Goal: Transaction & Acquisition: Purchase product/service

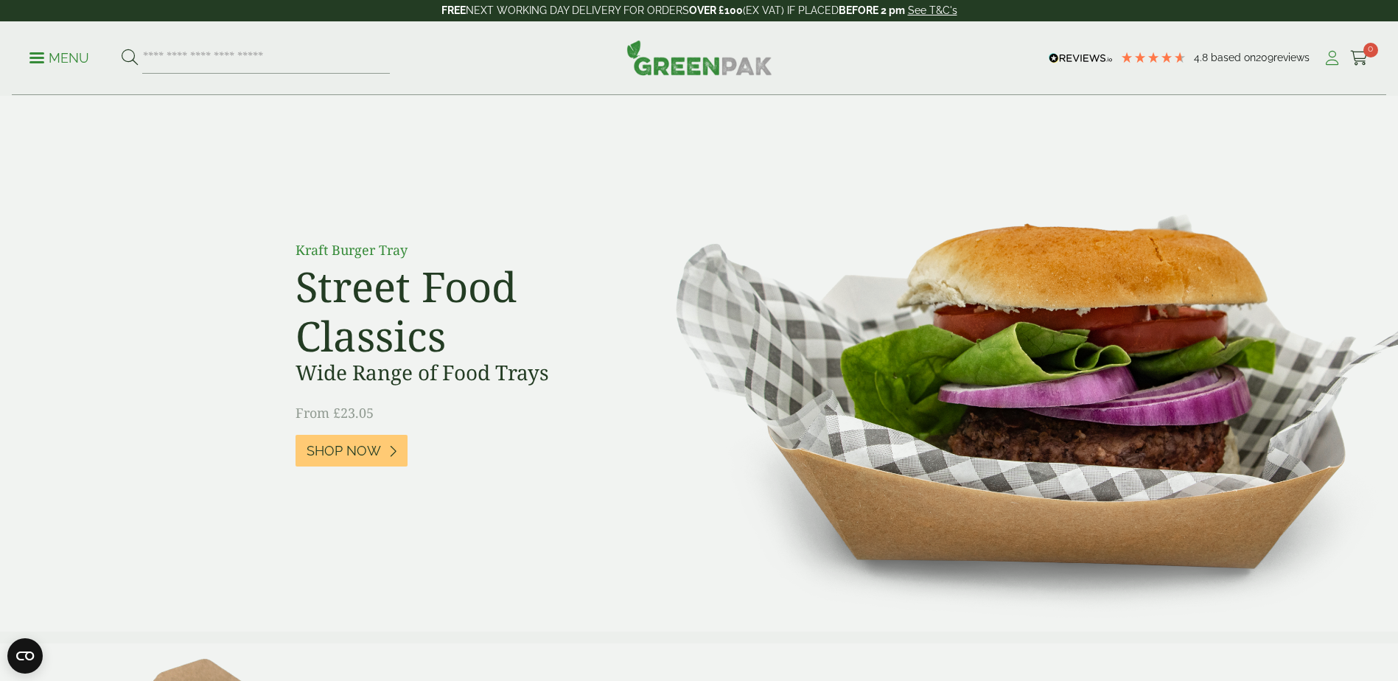
click at [1330, 58] on icon at bounding box center [1331, 58] width 18 height 15
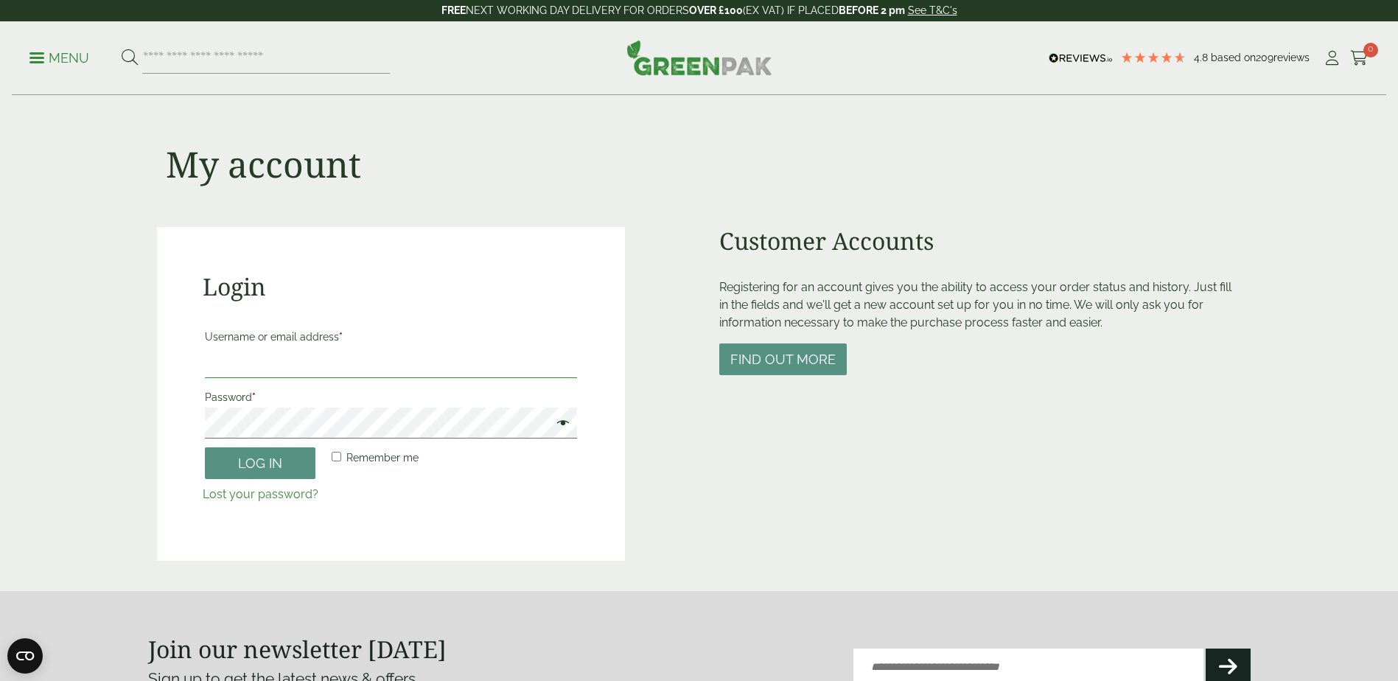
click at [395, 364] on input "Username or email address *" at bounding box center [391, 362] width 372 height 31
type input "**********"
click at [205, 447] on button "Log in" at bounding box center [260, 463] width 111 height 32
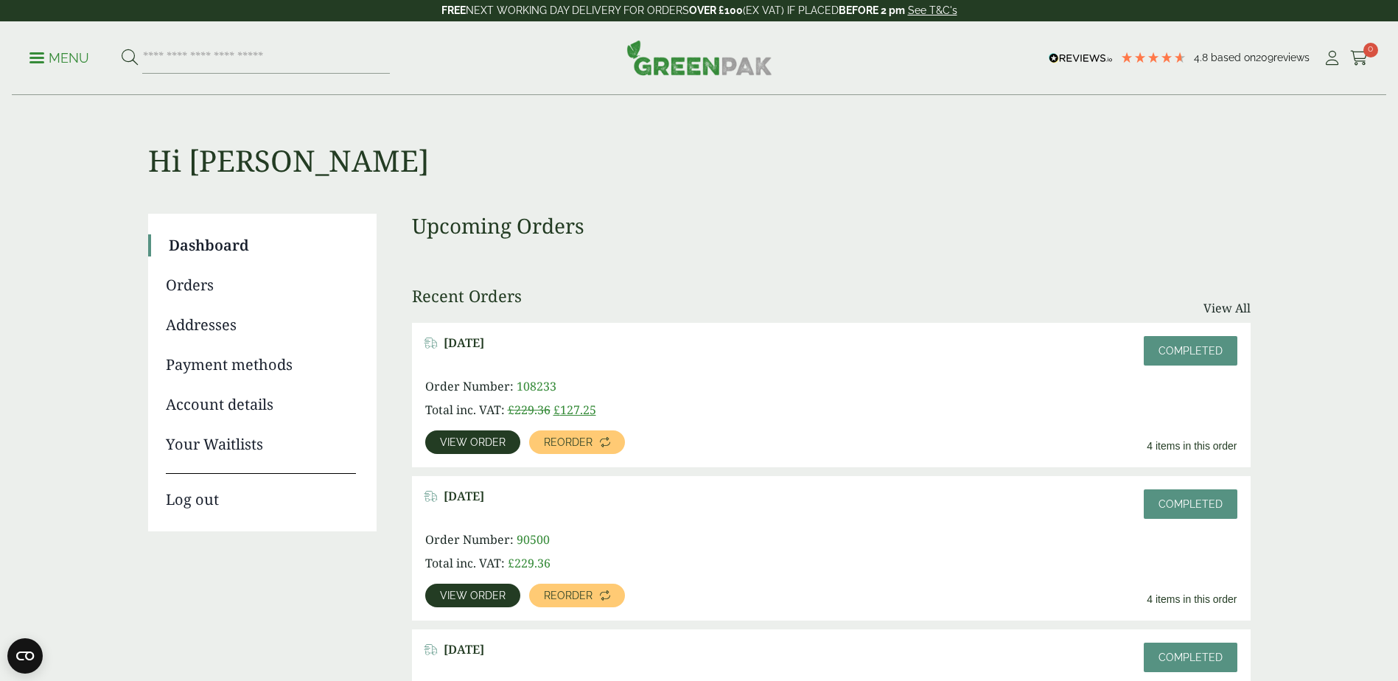
click at [455, 446] on span "View order" at bounding box center [473, 442] width 66 height 10
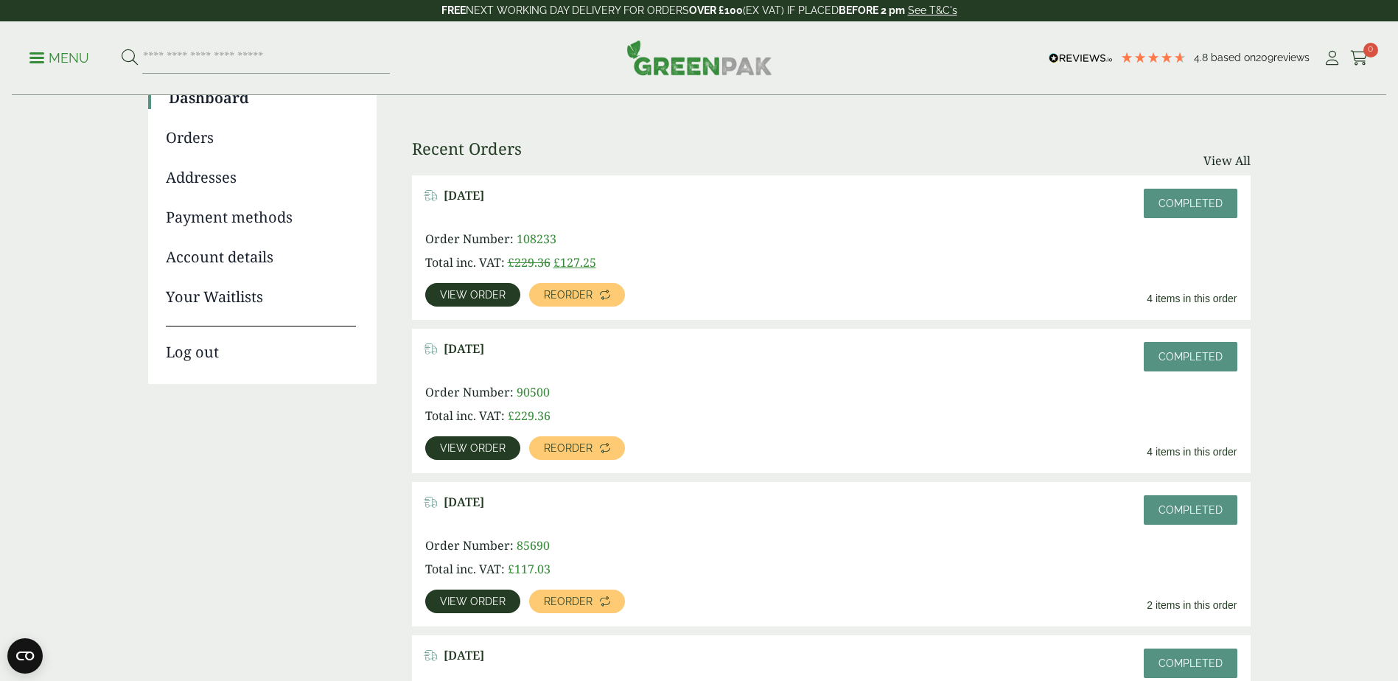
click at [470, 445] on span "View order" at bounding box center [473, 448] width 66 height 10
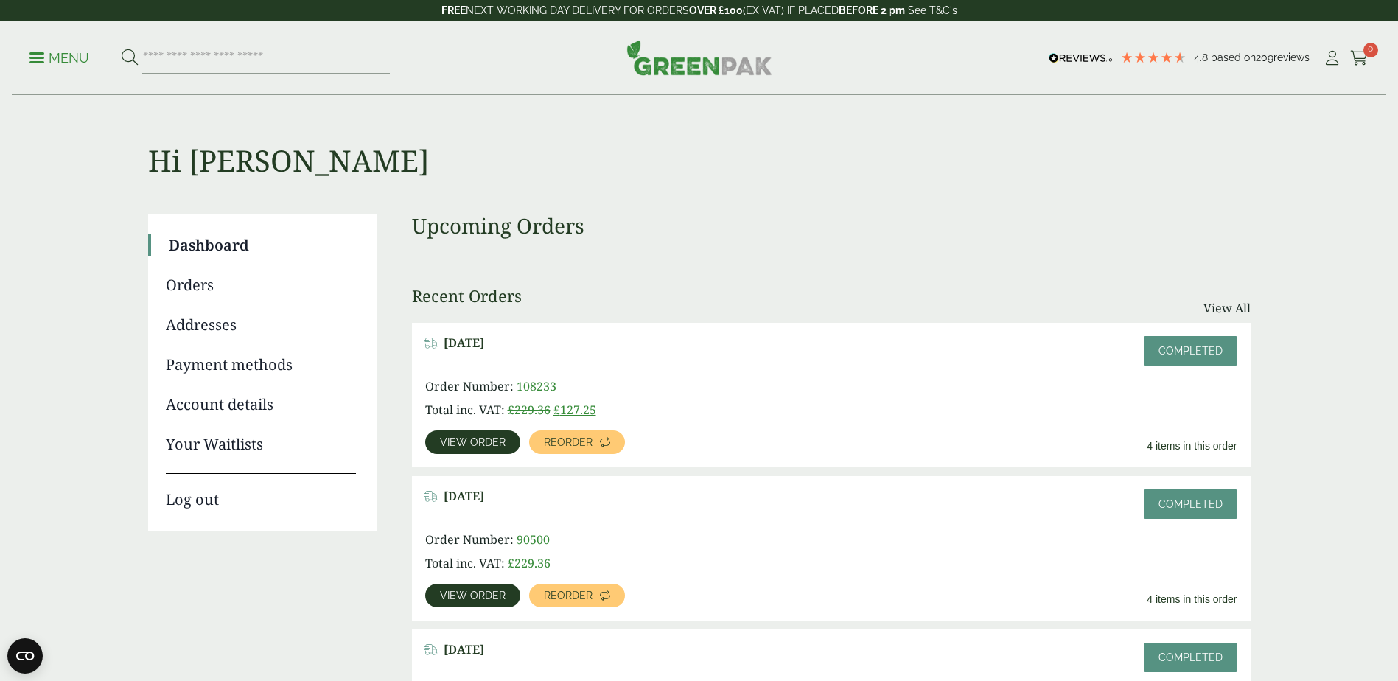
click at [69, 58] on p "Menu" at bounding box center [59, 58] width 60 height 18
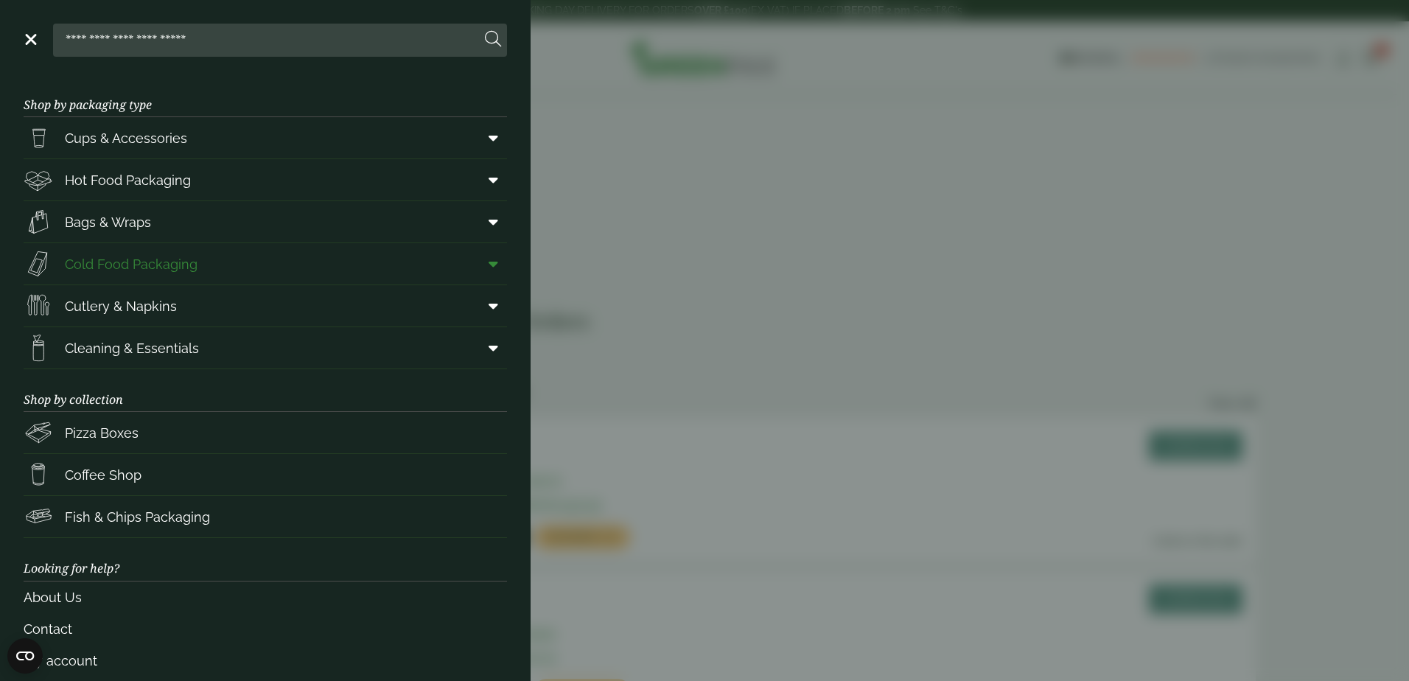
click at [140, 263] on span "Cold Food Packaging" at bounding box center [131, 264] width 133 height 20
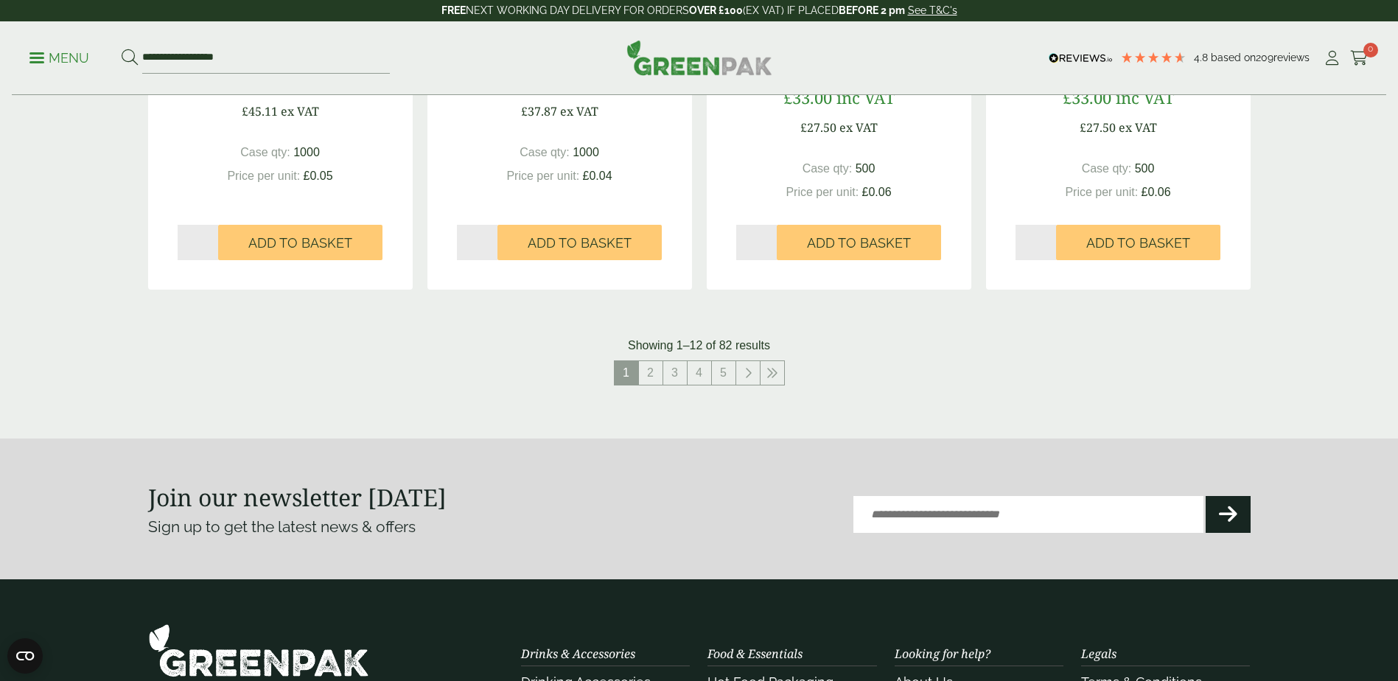
scroll to position [1694, 0]
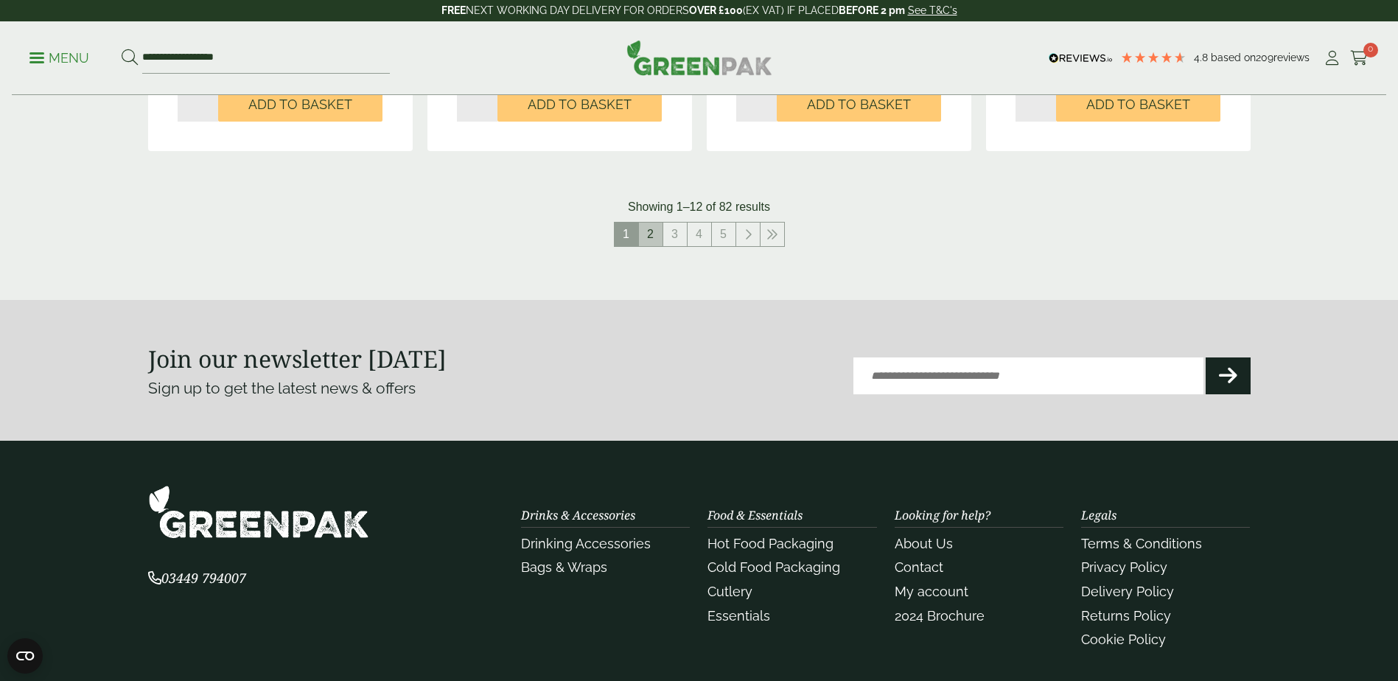
click at [659, 237] on link "2" at bounding box center [651, 234] width 24 height 24
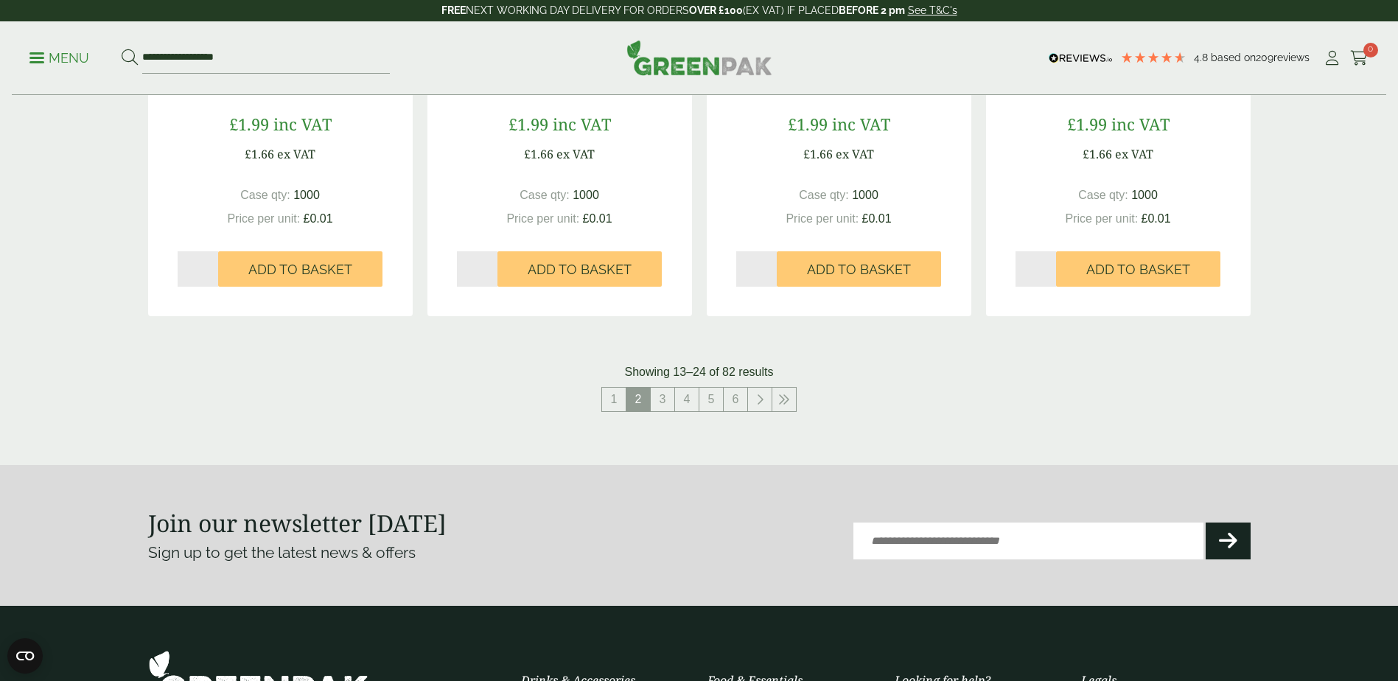
scroll to position [1547, 0]
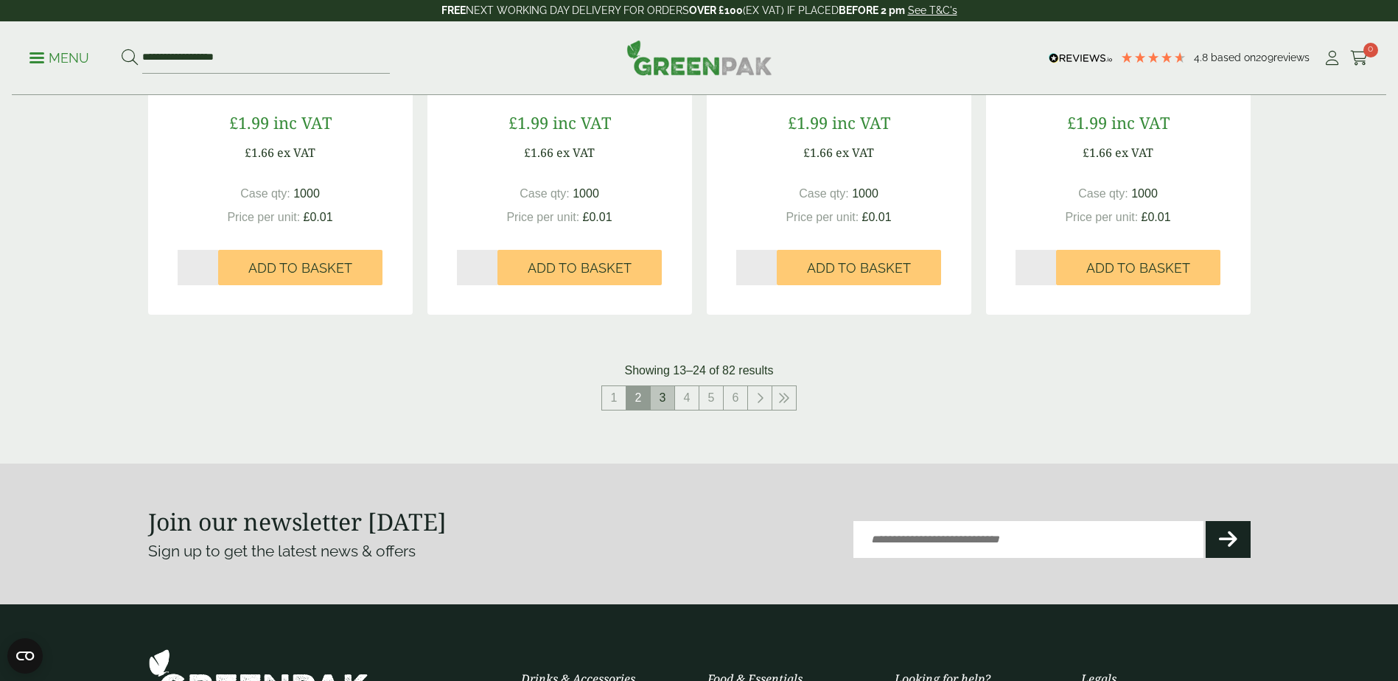
click at [667, 403] on link "3" at bounding box center [663, 398] width 24 height 24
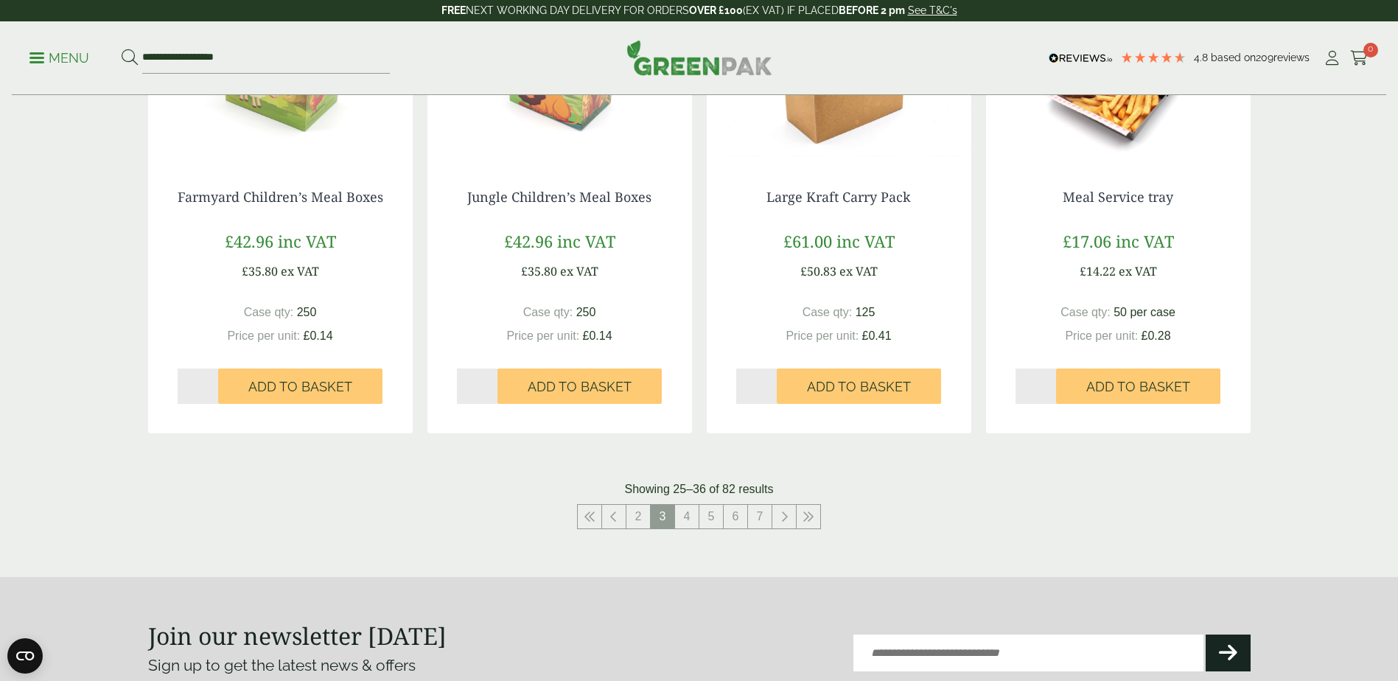
scroll to position [1473, 0]
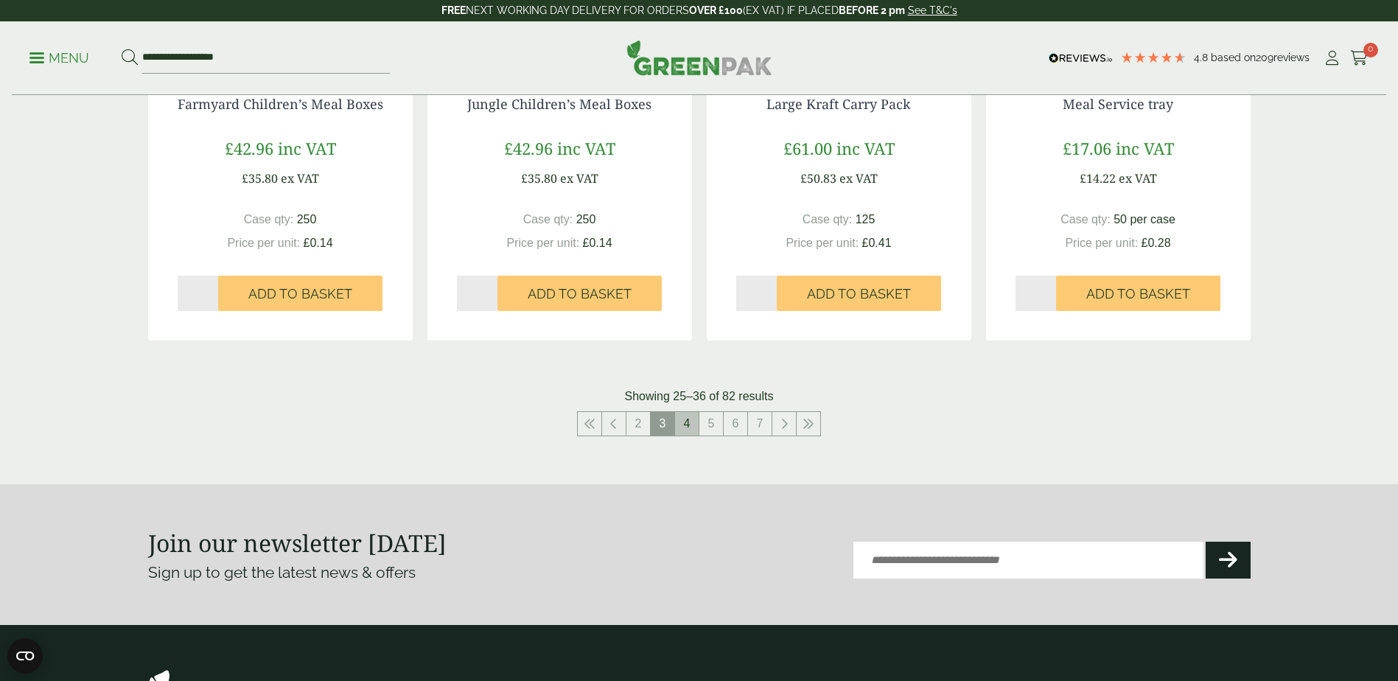
click at [690, 430] on link "4" at bounding box center [687, 424] width 24 height 24
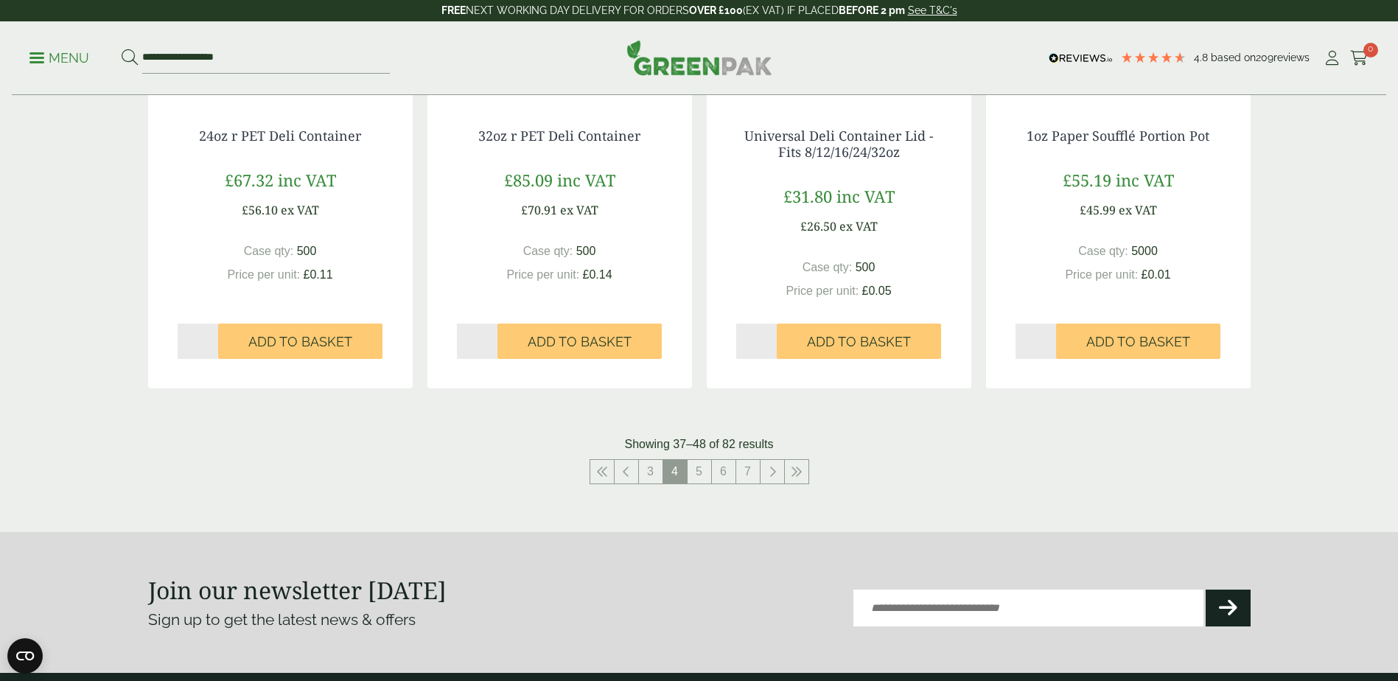
scroll to position [1547, 0]
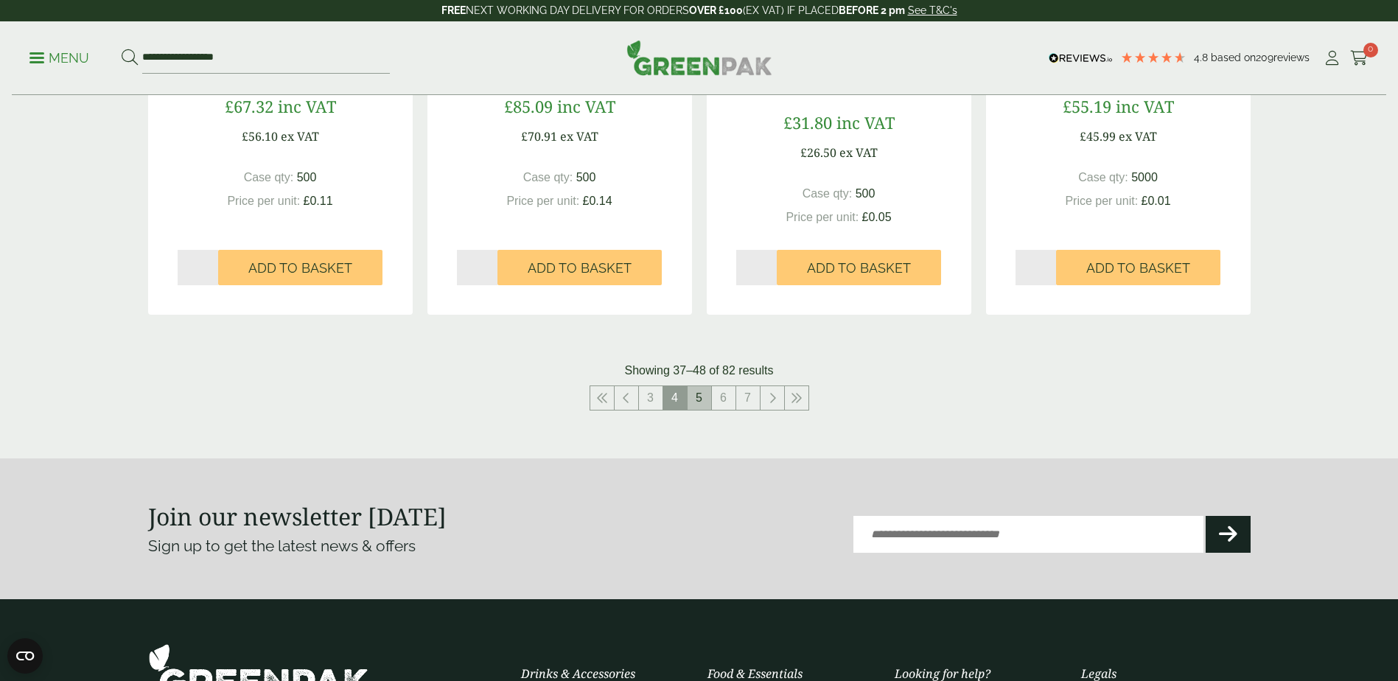
click at [700, 397] on link "5" at bounding box center [699, 398] width 24 height 24
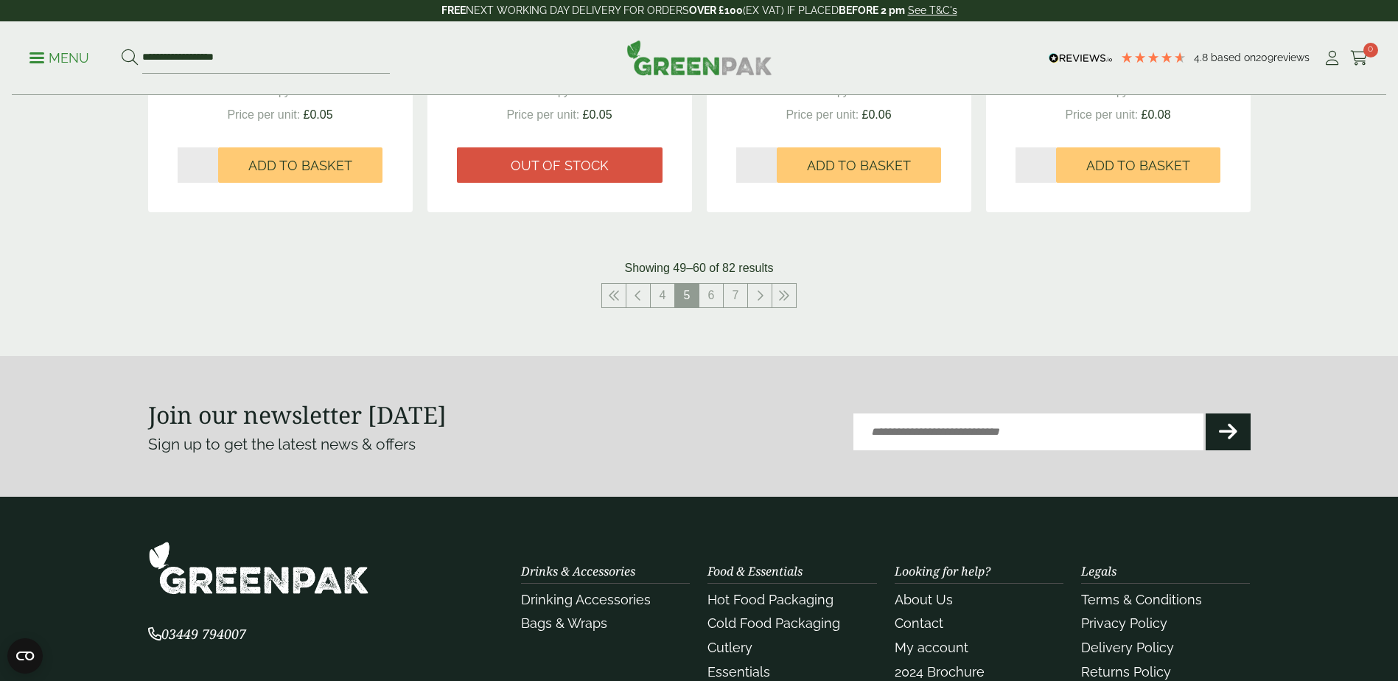
scroll to position [1768, 0]
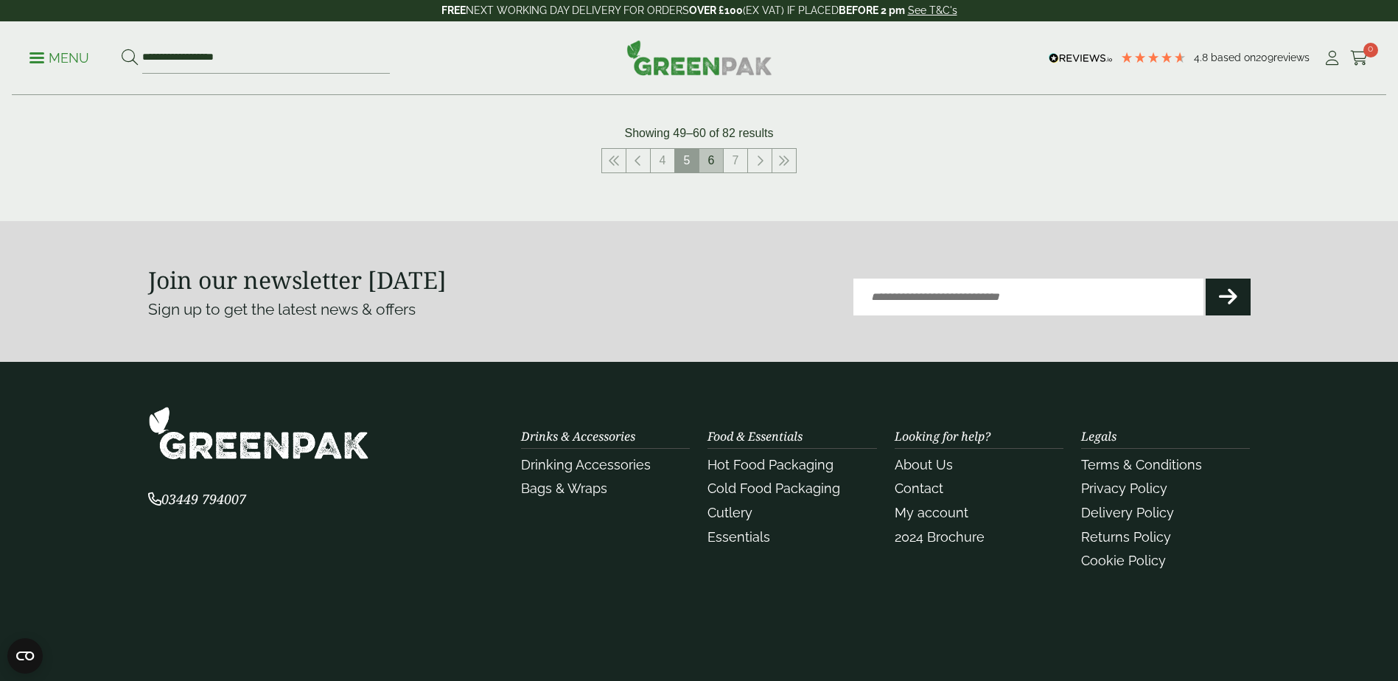
click at [709, 161] on link "6" at bounding box center [711, 161] width 24 height 24
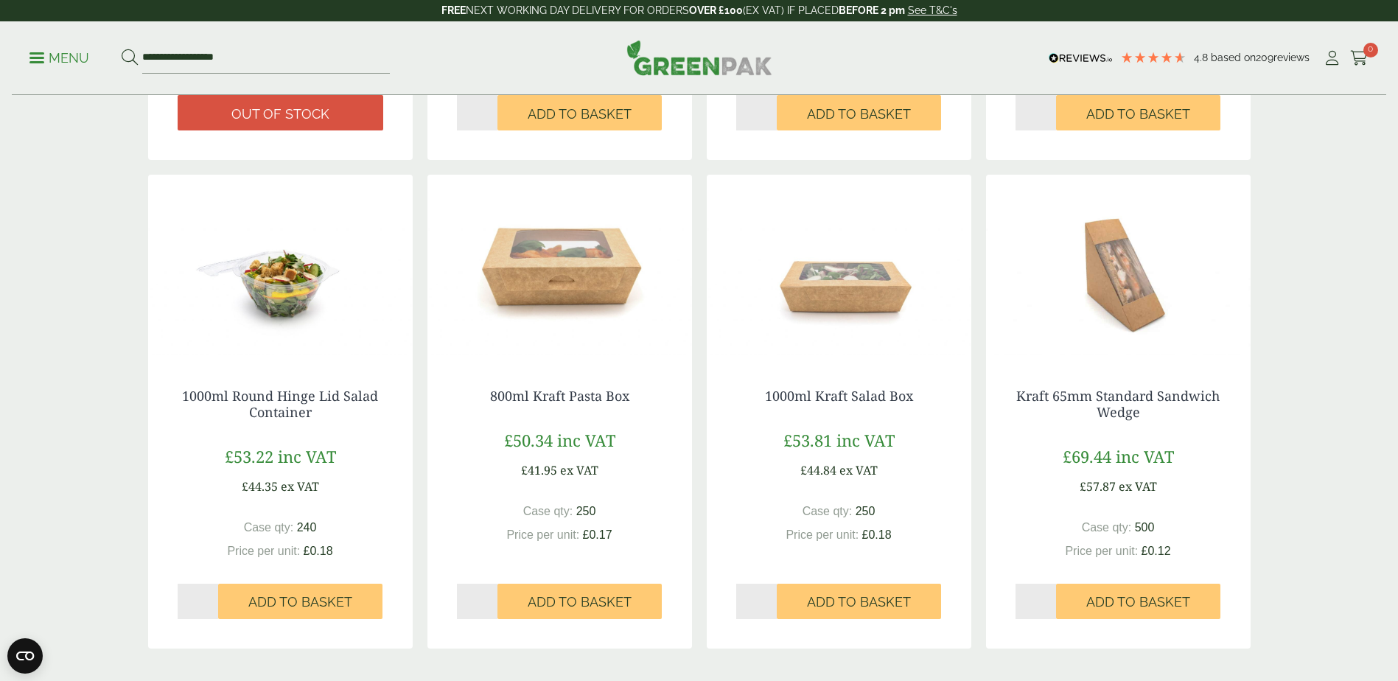
scroll to position [1252, 0]
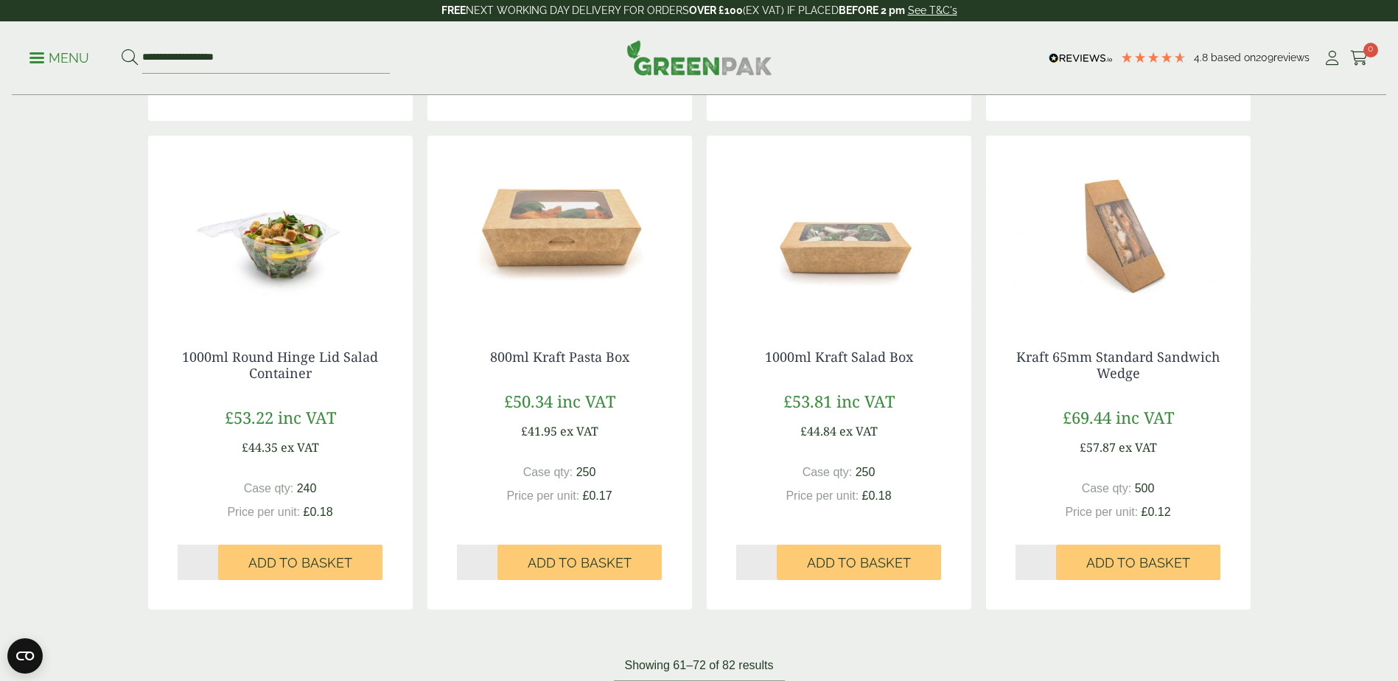
click at [292, 256] on img at bounding box center [280, 228] width 264 height 184
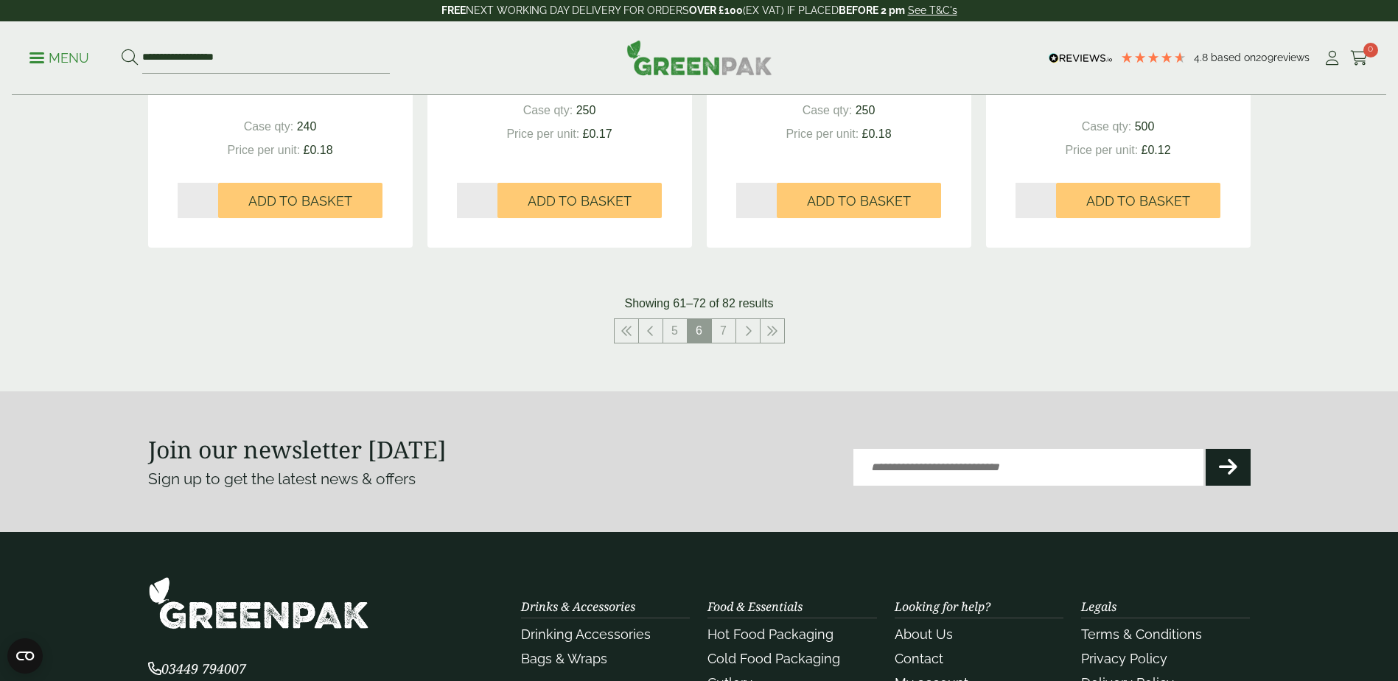
scroll to position [1621, 0]
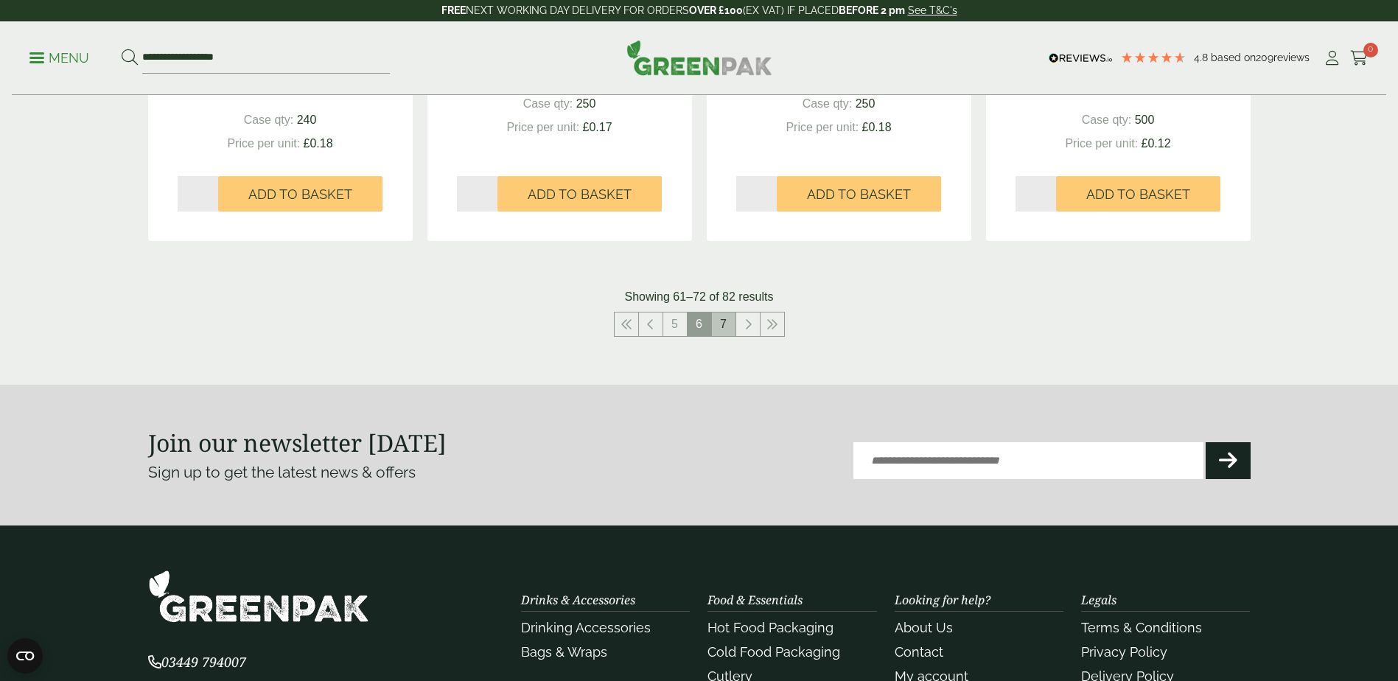
click at [725, 321] on link "7" at bounding box center [724, 324] width 24 height 24
